Goal: Task Accomplishment & Management: Manage account settings

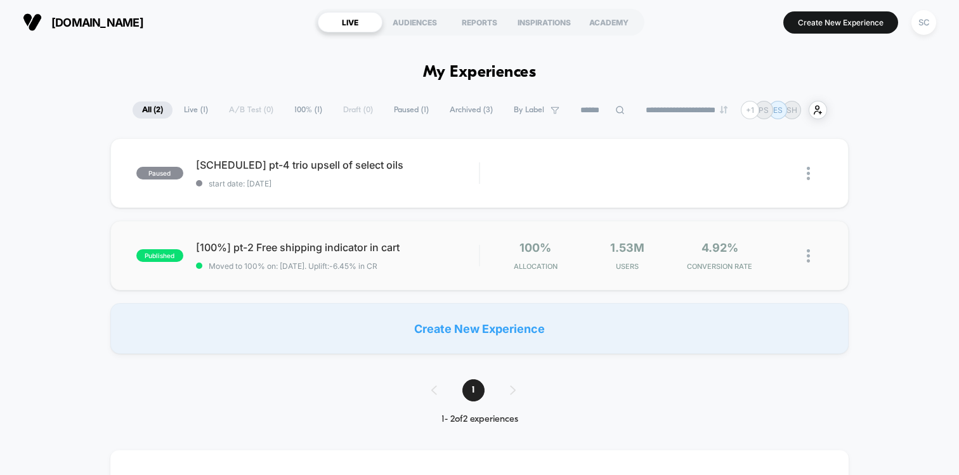
click at [765, 234] on div "published [100%] pt-2 Free shipping indicator in cart Moved to 100% on: [DATE] …" at bounding box center [479, 256] width 739 height 70
click at [409, 110] on span "Paused ( 1 )" at bounding box center [412, 110] width 54 height 17
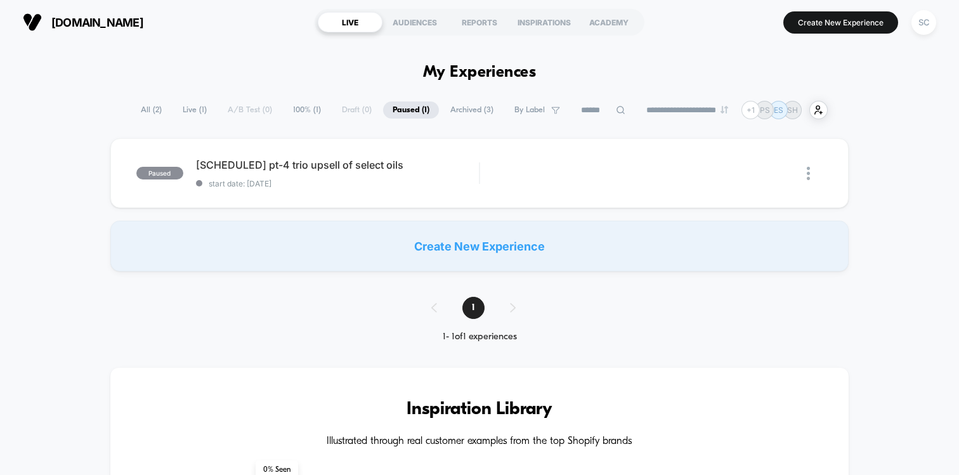
click at [474, 110] on span "Archived ( 3 )" at bounding box center [472, 110] width 62 height 17
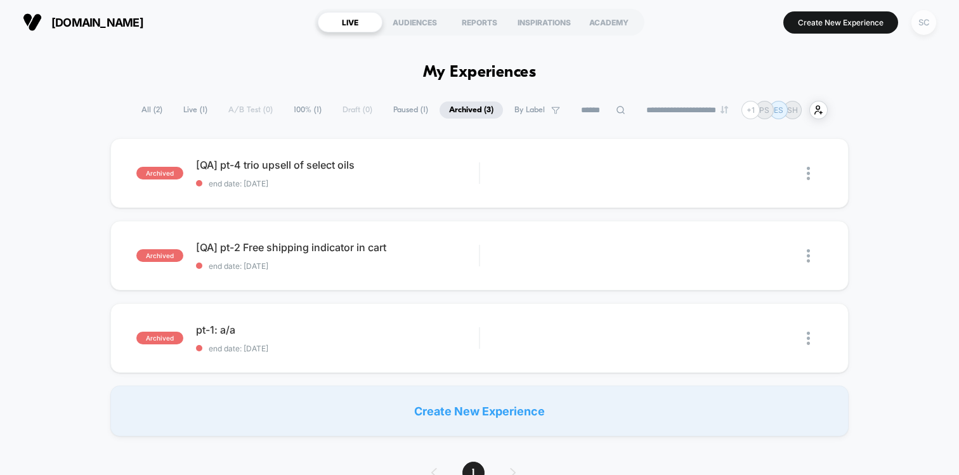
click at [928, 13] on div "SC" at bounding box center [924, 22] width 25 height 25
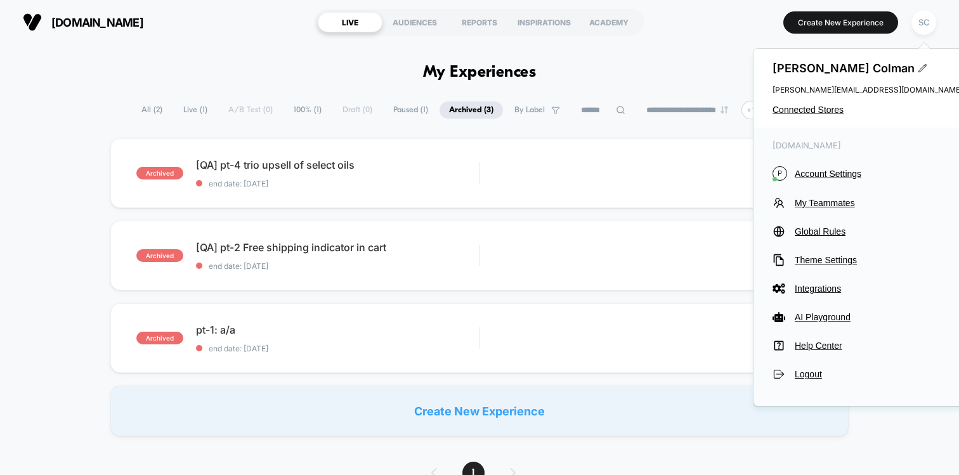
drag, startPoint x: 808, startPoint y: 106, endPoint x: 804, endPoint y: 155, distance: 49.7
click at [804, 155] on div "[PERSON_NAME] [PERSON_NAME][EMAIL_ADDRESS][DOMAIN_NAME] Connected Stores [DOMAI…" at bounding box center [868, 227] width 230 height 359
click at [808, 174] on span "Account Settings" at bounding box center [879, 174] width 168 height 10
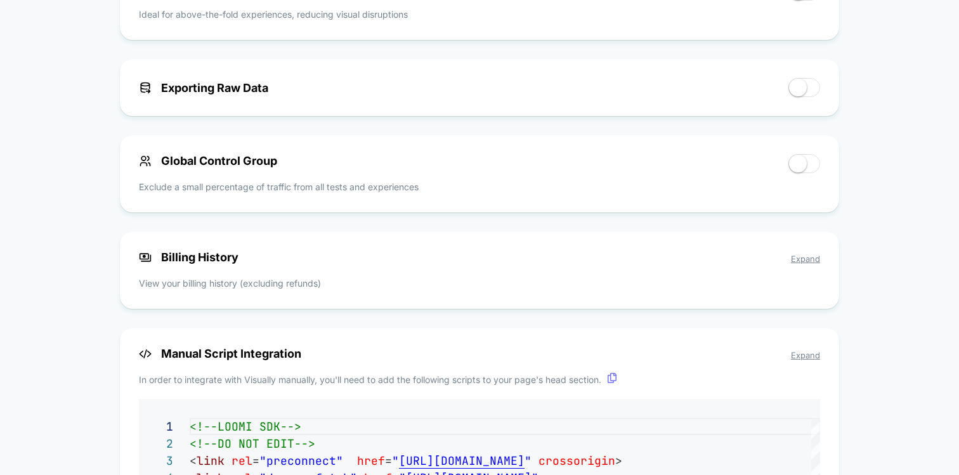
scroll to position [656, 0]
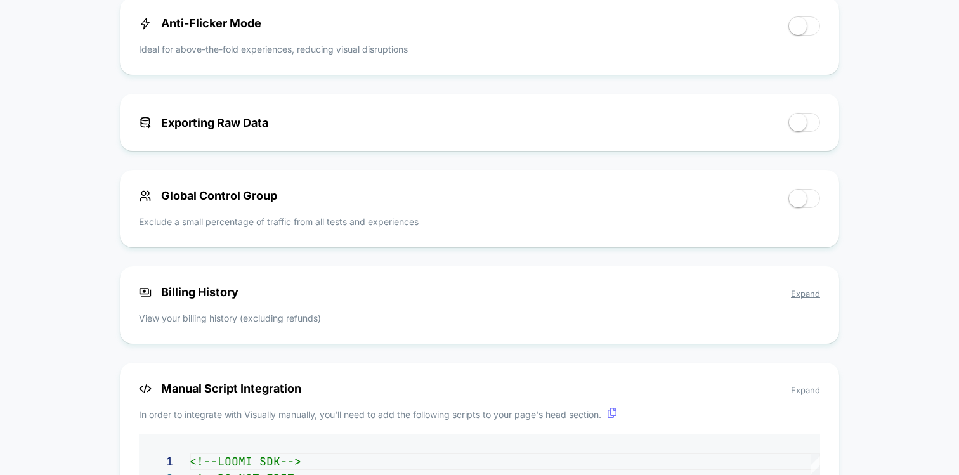
click at [808, 295] on span "Expand" at bounding box center [805, 294] width 29 height 10
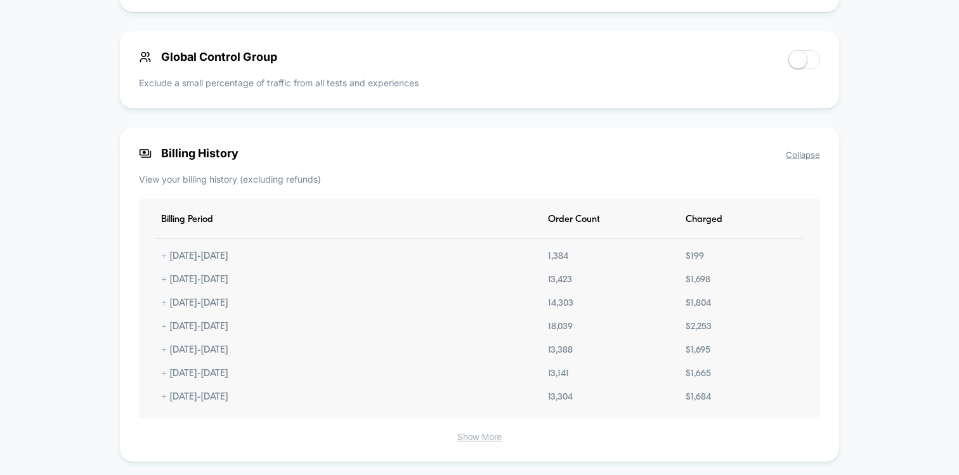
scroll to position [798, 0]
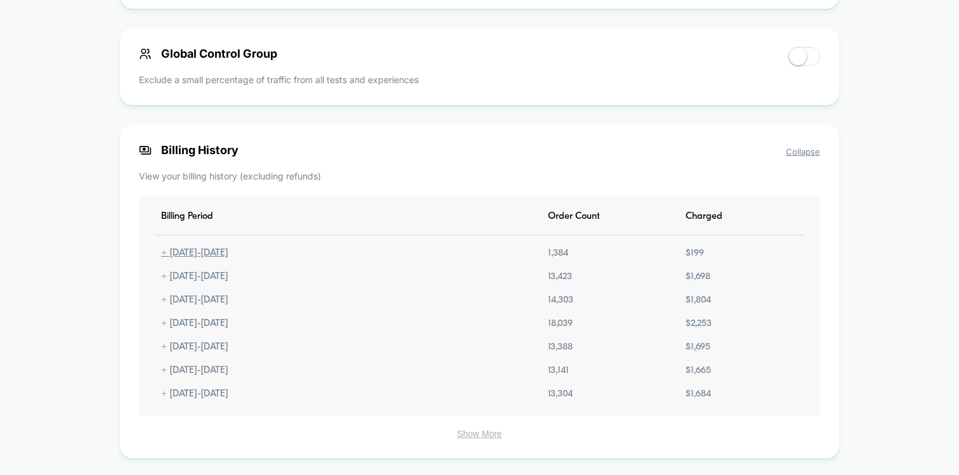
click at [166, 258] on div "+ [DATE] - [DATE]" at bounding box center [195, 253] width 80 height 11
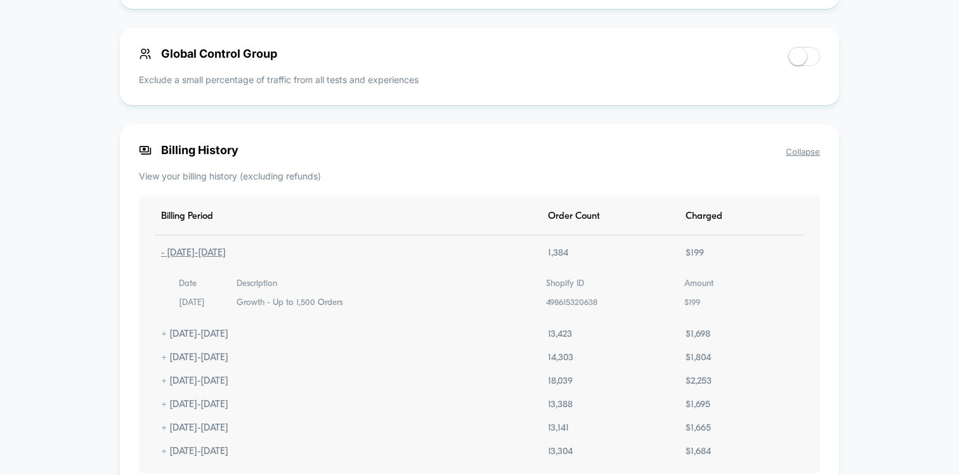
scroll to position [826, 0]
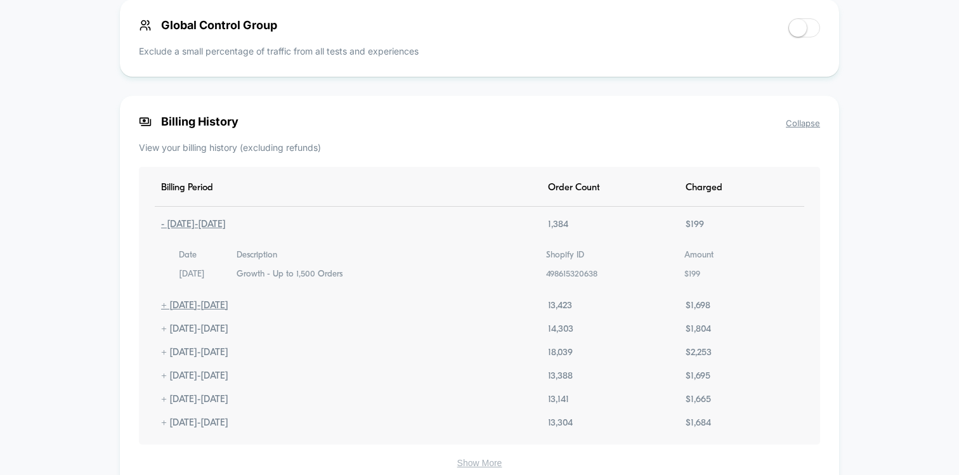
click at [162, 308] on div "+ [DATE] - [DATE]" at bounding box center [195, 306] width 80 height 11
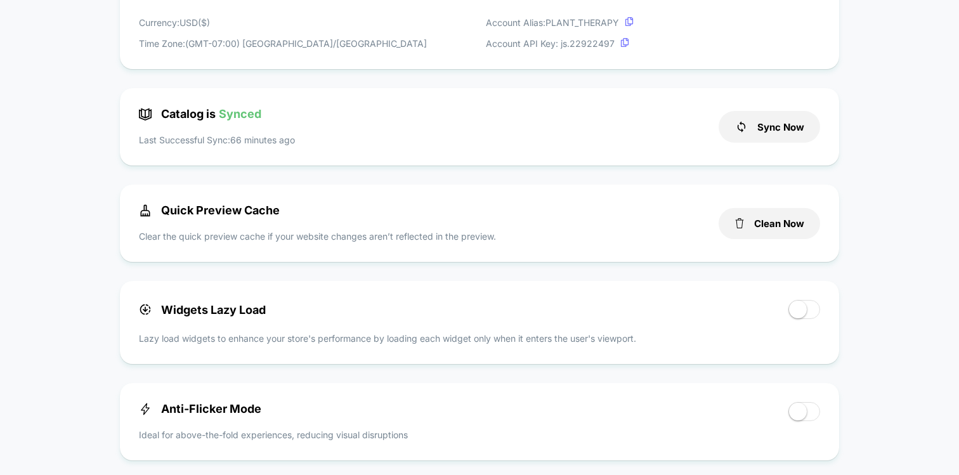
scroll to position [0, 0]
